Goal: Information Seeking & Learning: Understand process/instructions

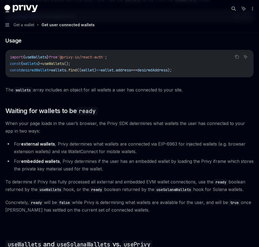
scroll to position [113, 0]
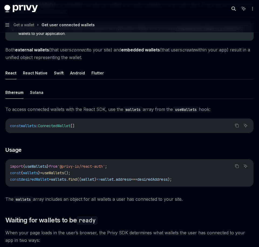
click at [235, 6] on icon "button" at bounding box center [234, 8] width 4 height 4
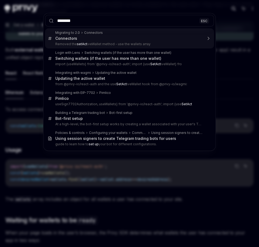
type input "*********"
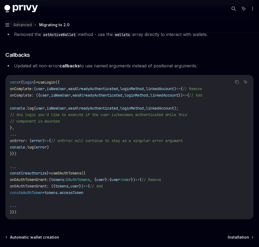
scroll to position [1525, 0]
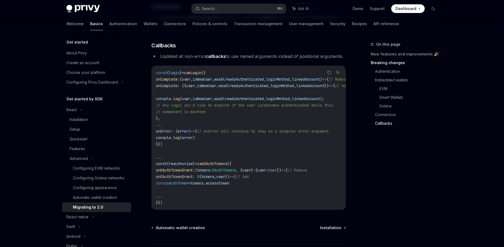
type textarea "*"
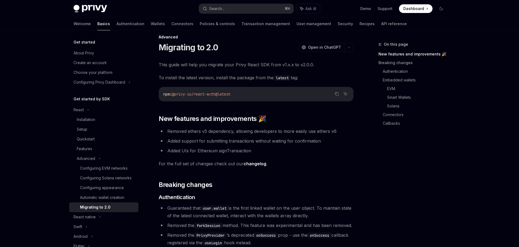
scroll to position [0, 0]
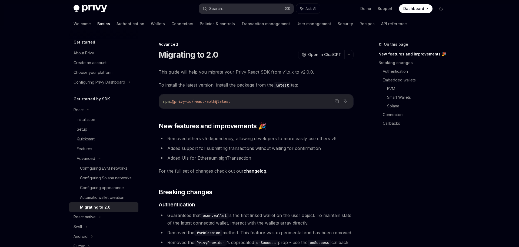
click at [224, 9] on div "Search..." at bounding box center [216, 8] width 15 height 6
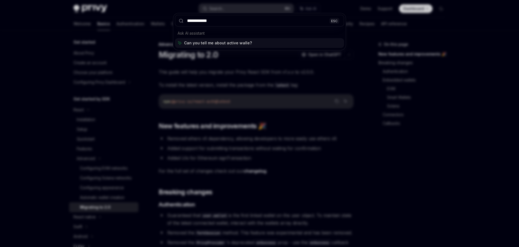
type input "**********"
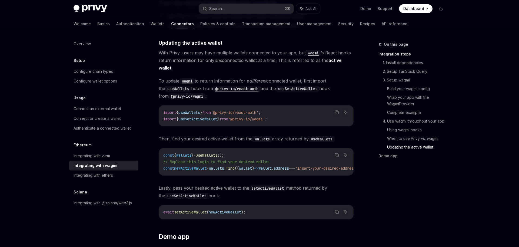
scroll to position [1436, 0]
click at [231, 211] on span "newActiveWallet" at bounding box center [224, 212] width 32 height 5
click at [216, 117] on span "useSetActiveWallet" at bounding box center [197, 119] width 39 height 5
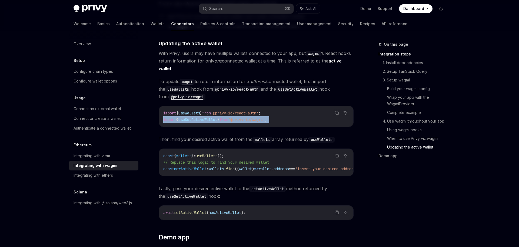
click at [216, 117] on span "useSetActiveWallet" at bounding box center [197, 119] width 39 height 5
copy div "import { useSetActiveWallet } from '@privy-io/wagmi' ;"
click at [212, 117] on span "useSetActiveWallet" at bounding box center [197, 119] width 39 height 5
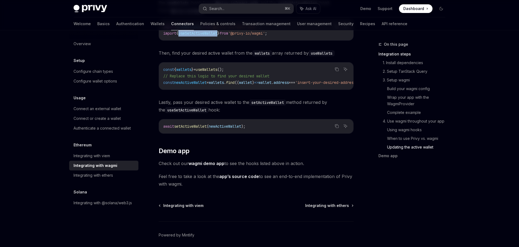
scroll to position [1522, 0]
click at [211, 163] on link "wagmi demo app" at bounding box center [206, 164] width 36 height 6
click at [226, 173] on span "Feel free to take a look at the app’s source code to see an end-to-end implemen…" at bounding box center [256, 180] width 195 height 15
click at [226, 174] on link "app’s source code" at bounding box center [239, 177] width 40 height 6
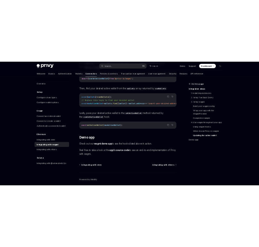
scroll to position [1443, 0]
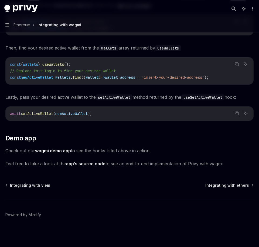
type textarea "*"
